Goal: Transaction & Acquisition: Purchase product/service

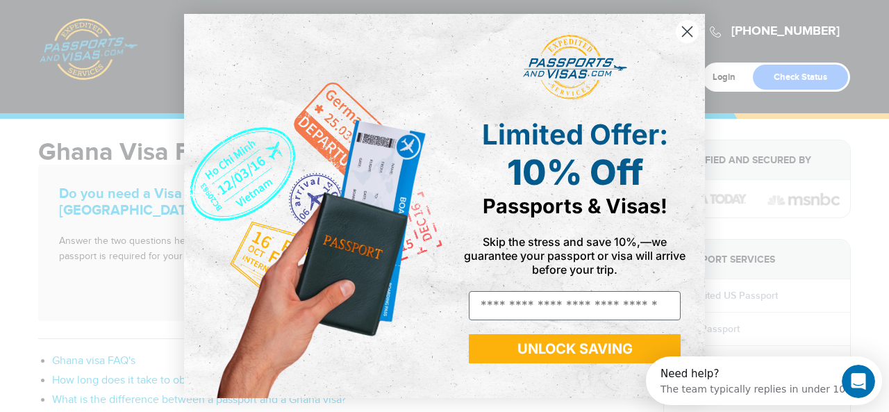
click at [689, 26] on circle "Close dialog" at bounding box center [686, 31] width 23 height 23
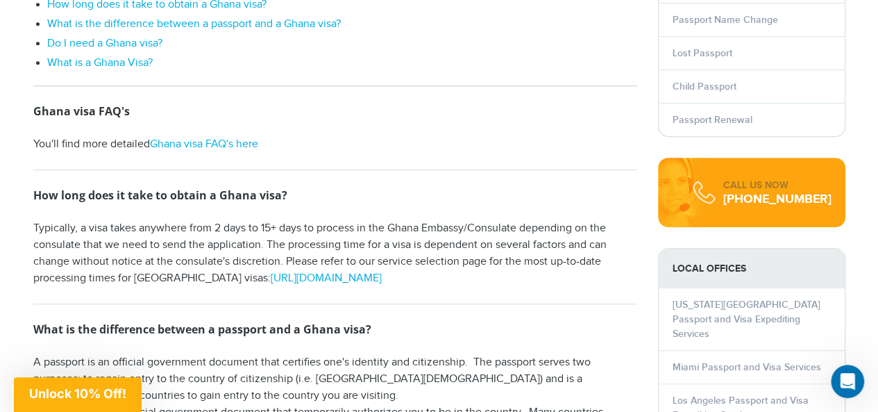
scroll to position [330, 0]
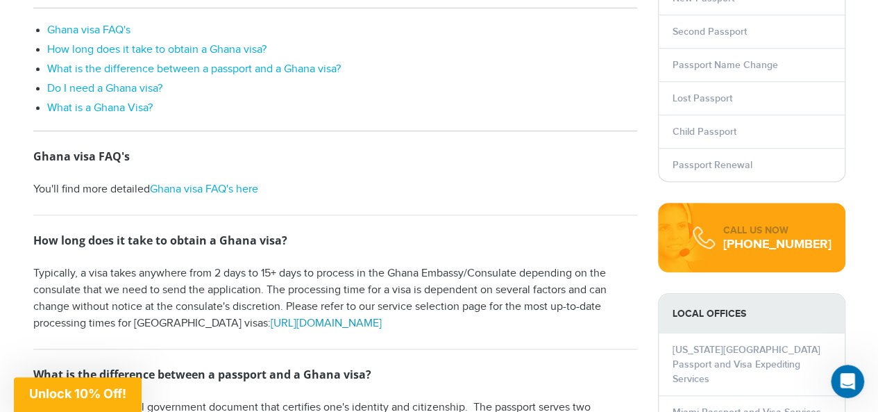
click at [335, 322] on link "[URL][DOMAIN_NAME]" at bounding box center [326, 323] width 111 height 13
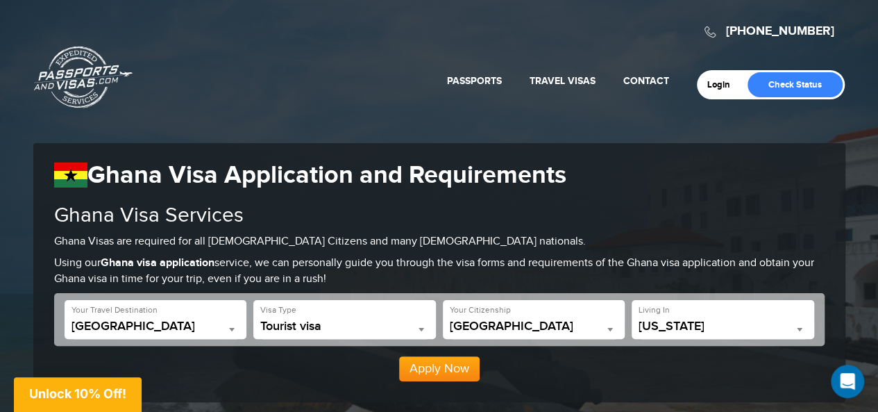
click at [796, 330] on span at bounding box center [800, 329] width 14 height 18
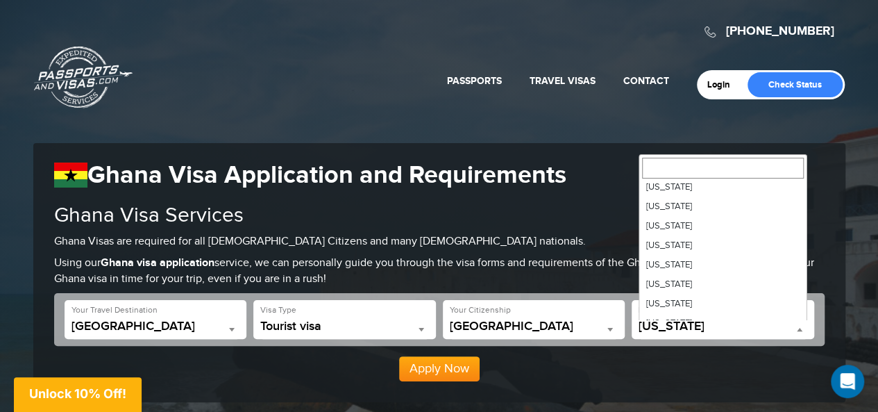
scroll to position [129, 0]
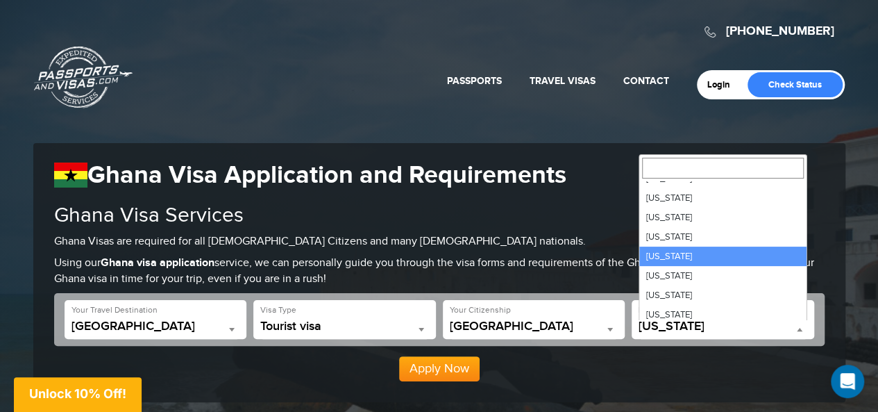
select select "**"
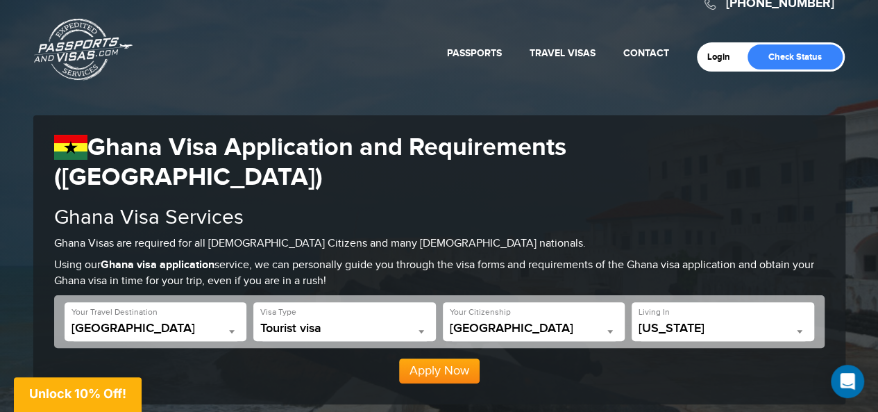
scroll to position [92, 0]
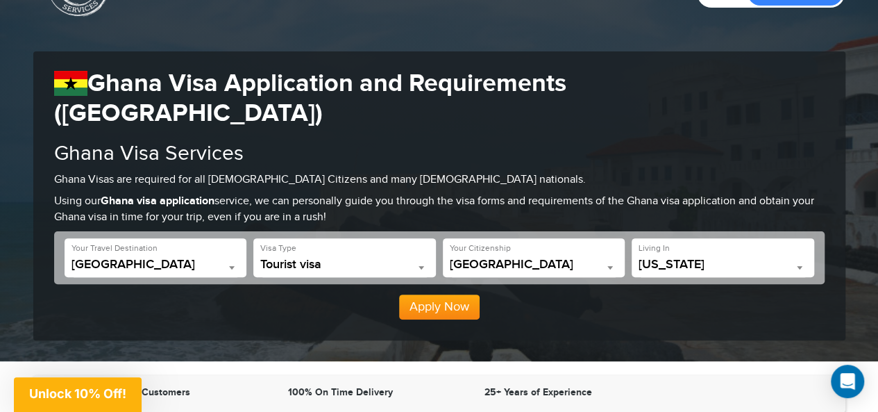
click at [455, 294] on button "Apply Now" at bounding box center [439, 306] width 81 height 25
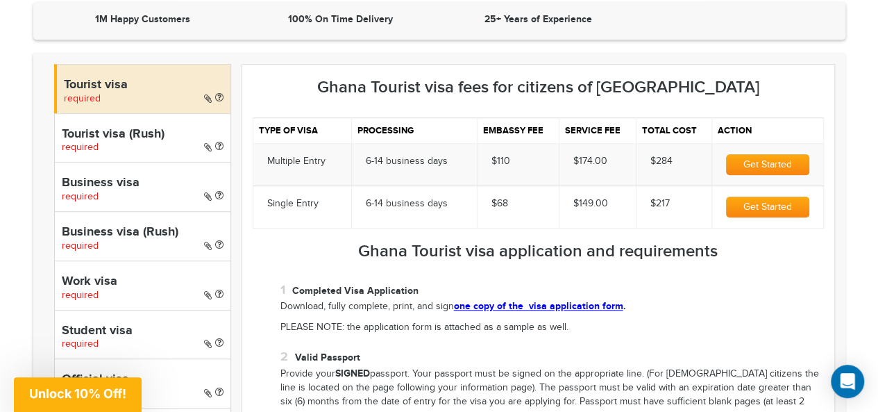
scroll to position [521, 0]
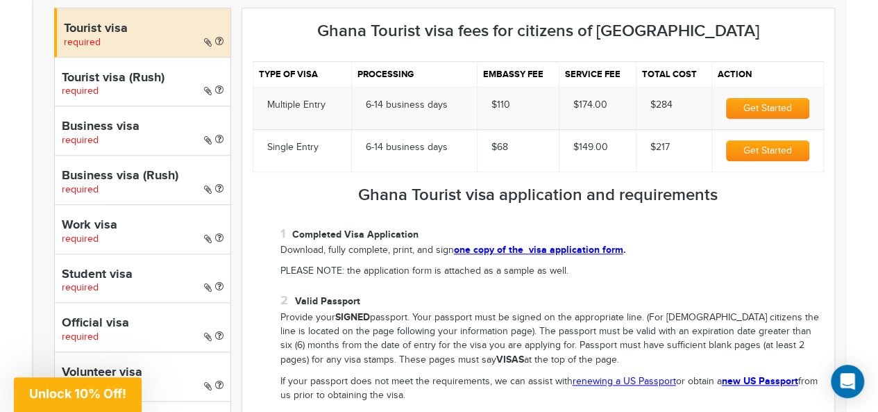
click at [87, 72] on h4 "Tourist visa (Rush)" at bounding box center [143, 79] width 162 height 14
select select "*****"
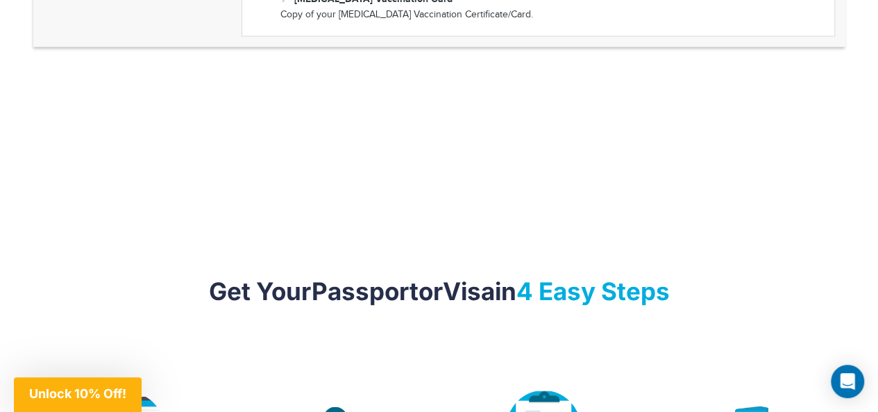
scroll to position [1566, 0]
